Goal: Check status: Check status

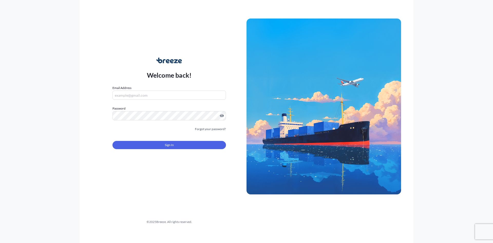
type input "[PERSON_NAME][EMAIL_ADDRESS][PERSON_NAME][DOMAIN_NAME]"
click at [181, 144] on button "Sign In" at bounding box center [170, 145] width 114 height 8
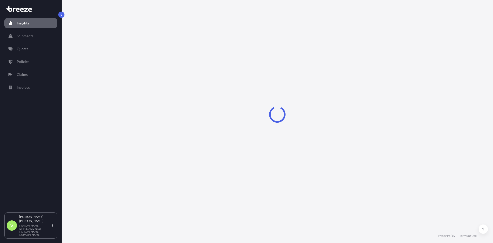
select select "2025"
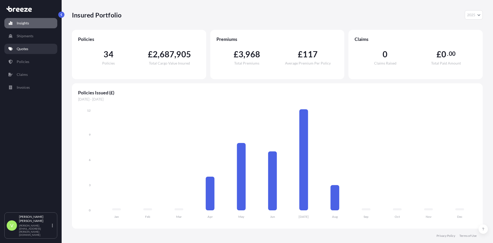
click at [32, 49] on link "Quotes" at bounding box center [30, 49] width 53 height 10
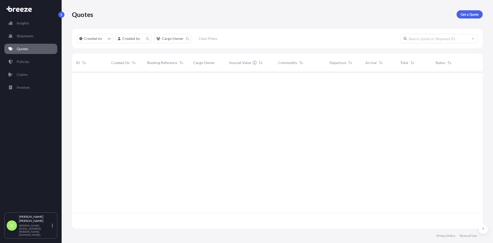
scroll to position [155, 407]
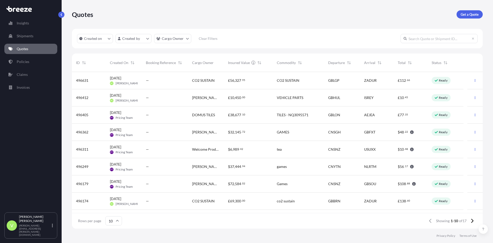
click at [121, 93] on span "[DATE]" at bounding box center [115, 95] width 11 height 5
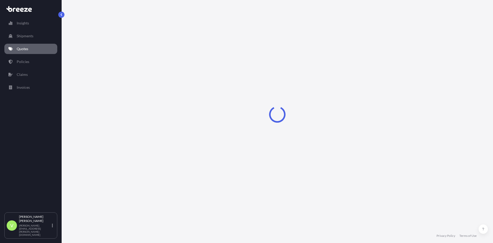
select select "Sea"
select select "Road"
select select "1"
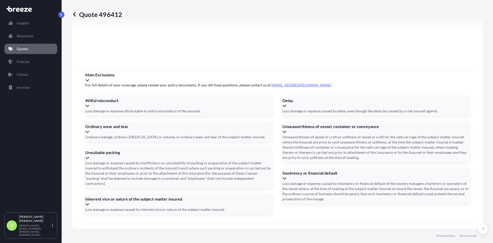
scroll to position [609, 0]
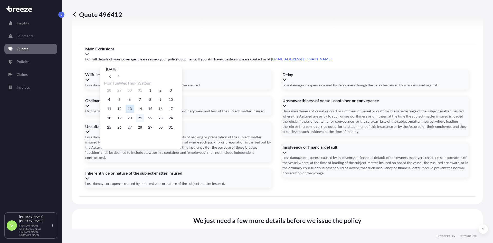
click at [144, 117] on button "21" at bounding box center [140, 118] width 8 height 8
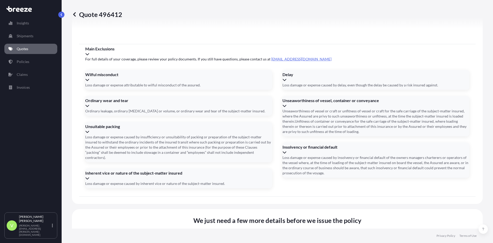
type input "[DATE]"
type input "BE3550851"
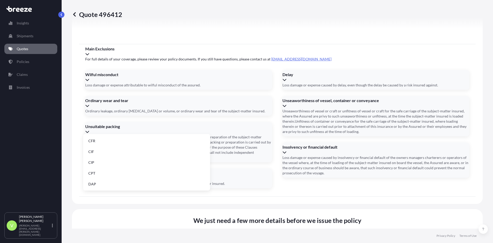
click at [116, 186] on li "DAP" at bounding box center [146, 184] width 123 height 10
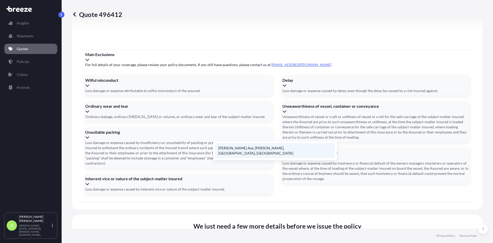
click at [236, 148] on li "[PERSON_NAME] Ave, [PERSON_NAME], [GEOGRAPHIC_DATA], [GEOGRAPHIC_DATA]" at bounding box center [275, 150] width 120 height 15
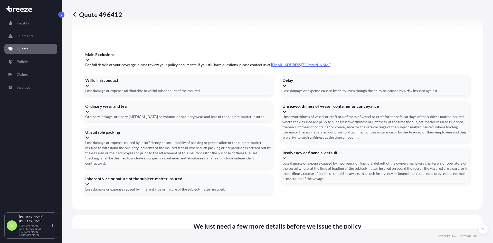
type input "[PERSON_NAME][STREET_ADDRESS][PERSON_NAME][PERSON_NAME]"
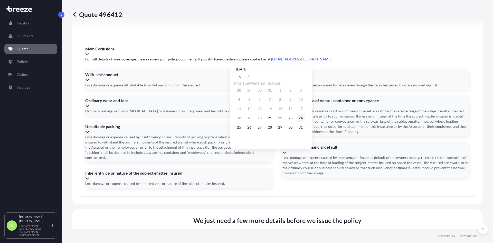
click at [305, 122] on button "24" at bounding box center [301, 118] width 8 height 8
type input "[DATE]"
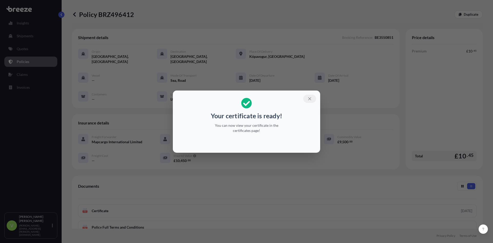
click at [309, 99] on icon "button" at bounding box center [310, 98] width 5 height 5
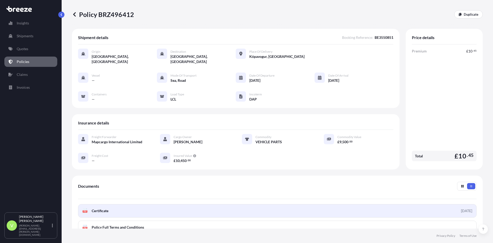
click at [103, 208] on span "Certificate" at bounding box center [100, 210] width 17 height 5
